Goal: Check status: Check status

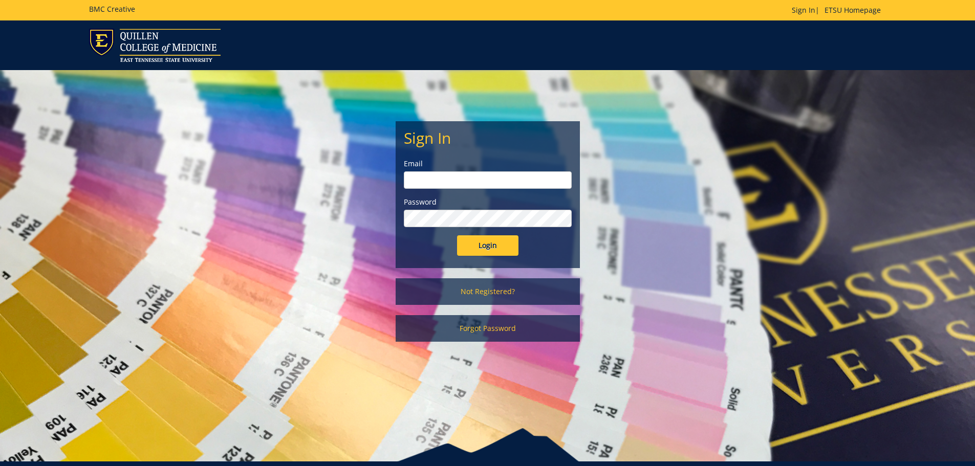
click at [475, 180] on input "email" at bounding box center [488, 180] width 168 height 17
type input "[EMAIL_ADDRESS][DOMAIN_NAME]"
click at [457, 236] on input "Login" at bounding box center [487, 246] width 61 height 20
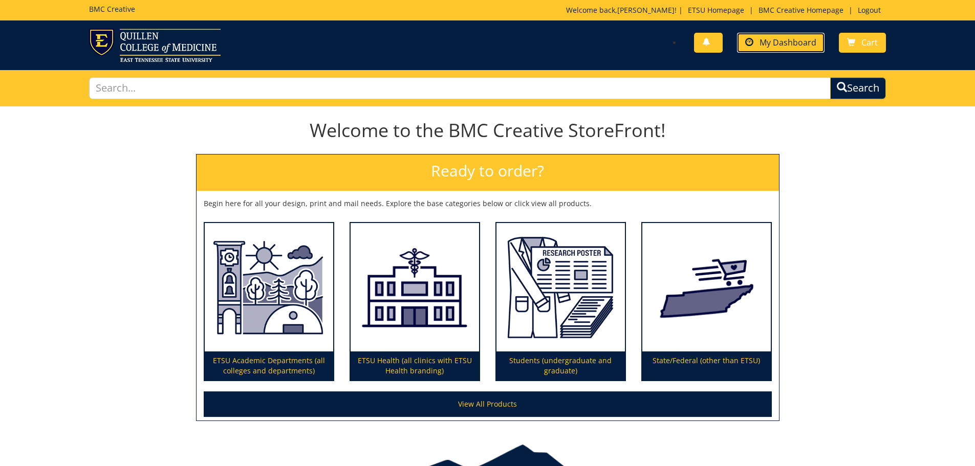
click at [781, 42] on span "My Dashboard" at bounding box center [788, 42] width 57 height 11
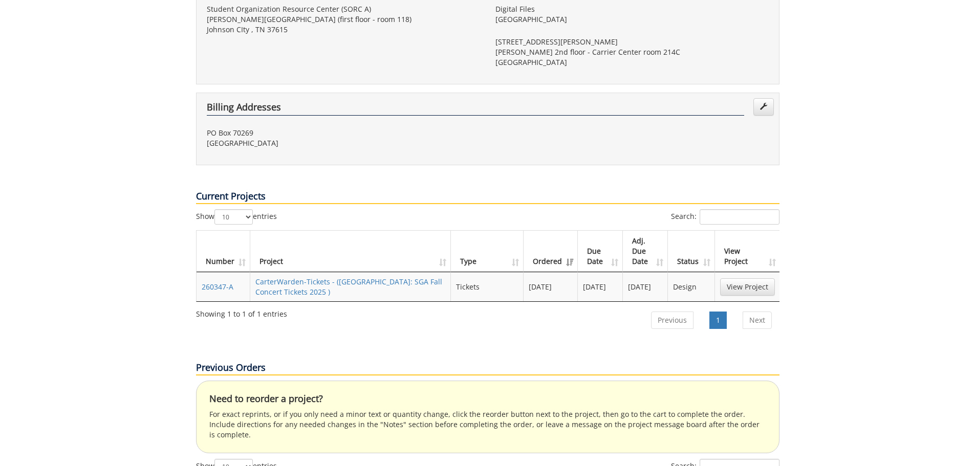
scroll to position [312, 0]
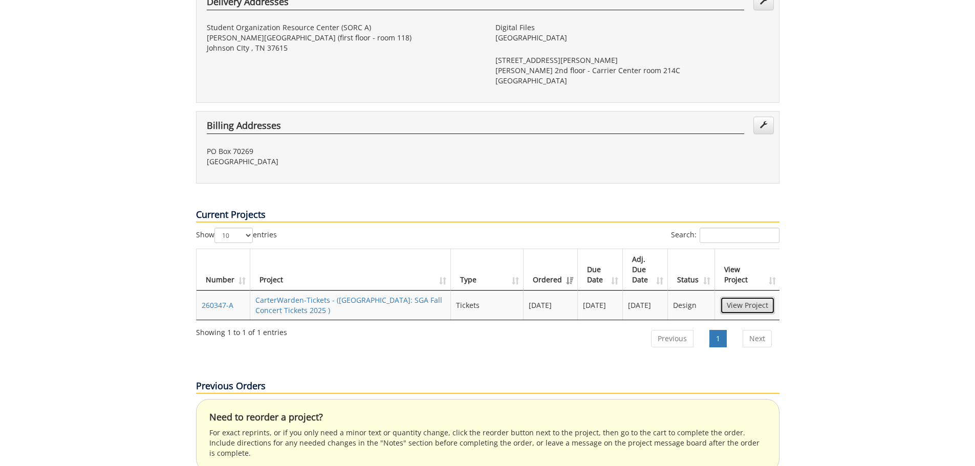
click at [753, 297] on link "View Project" at bounding box center [747, 305] width 55 height 17
